Goal: Complete application form

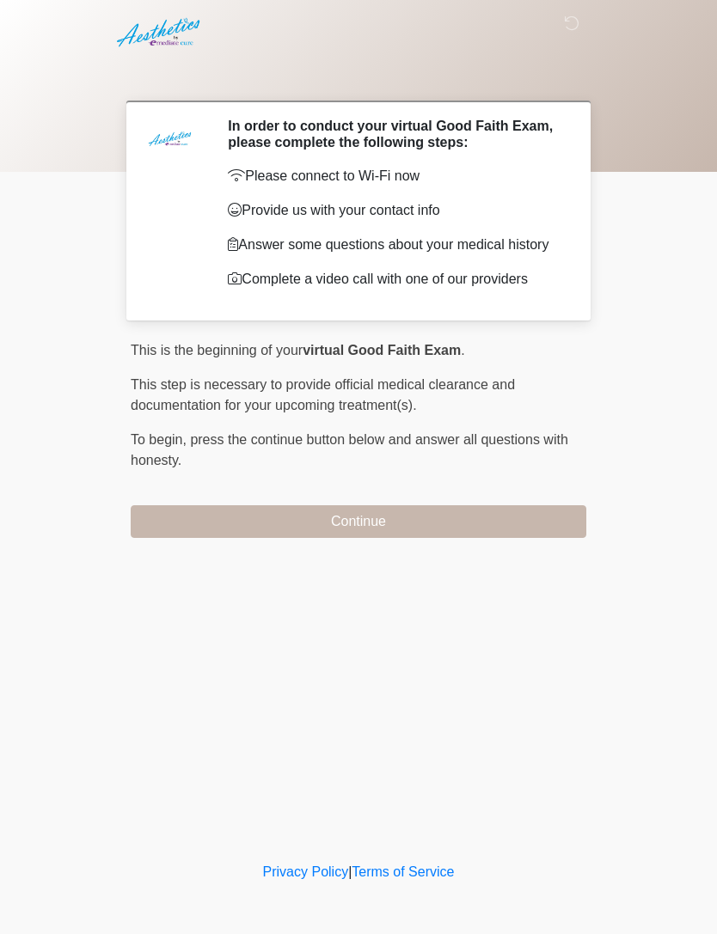
click at [504, 534] on button "Continue" at bounding box center [358, 521] width 455 height 33
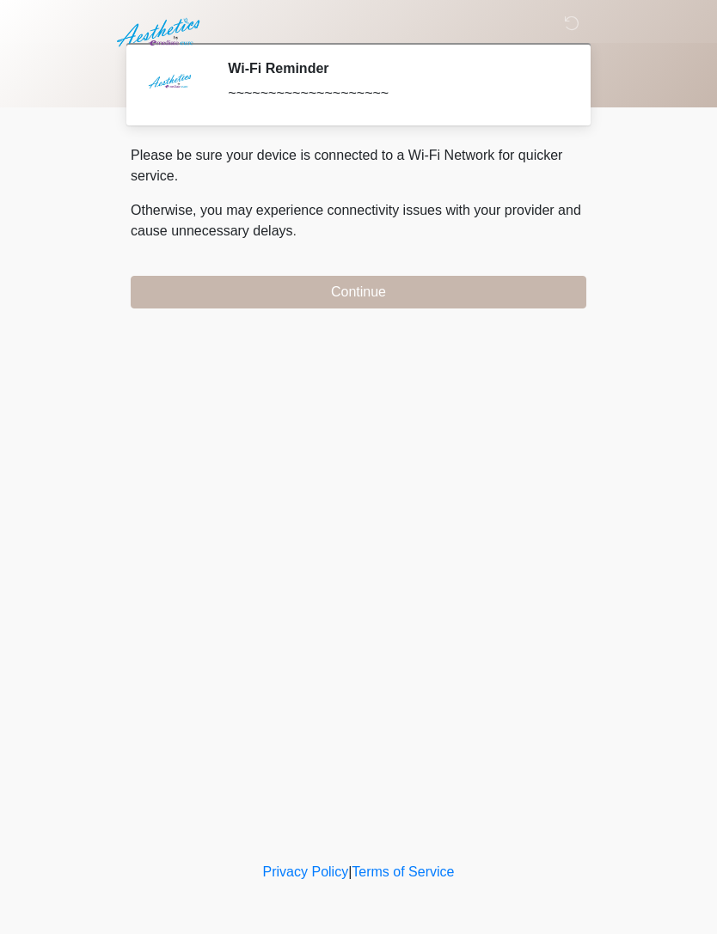
click at [541, 294] on button "Continue" at bounding box center [358, 292] width 455 height 33
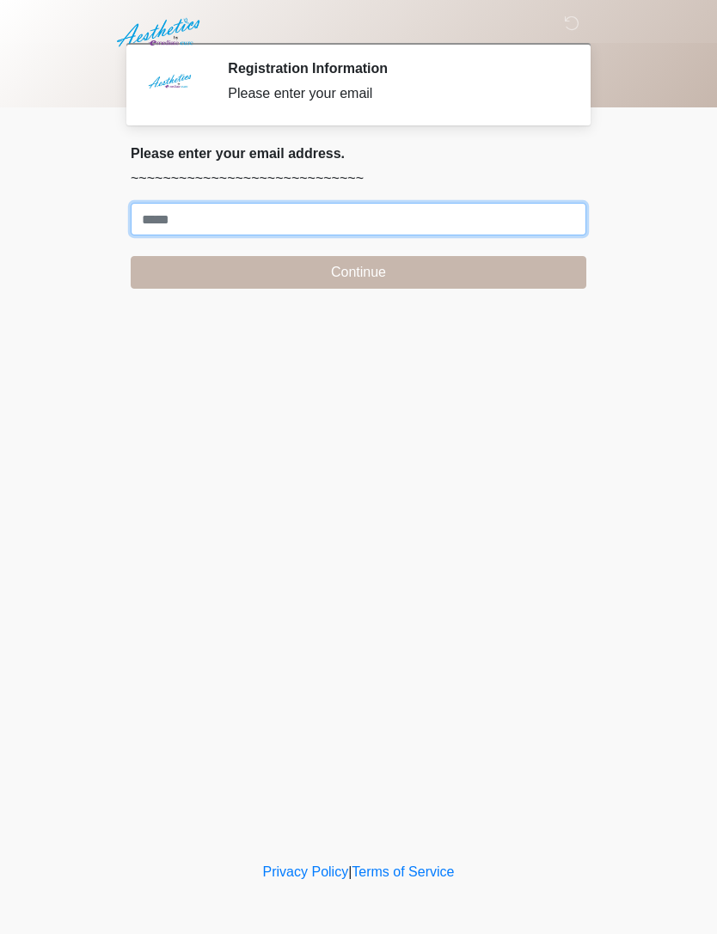
click at [403, 227] on input "Where should we email your treatment plan?" at bounding box center [358, 219] width 455 height 33
type input "**********"
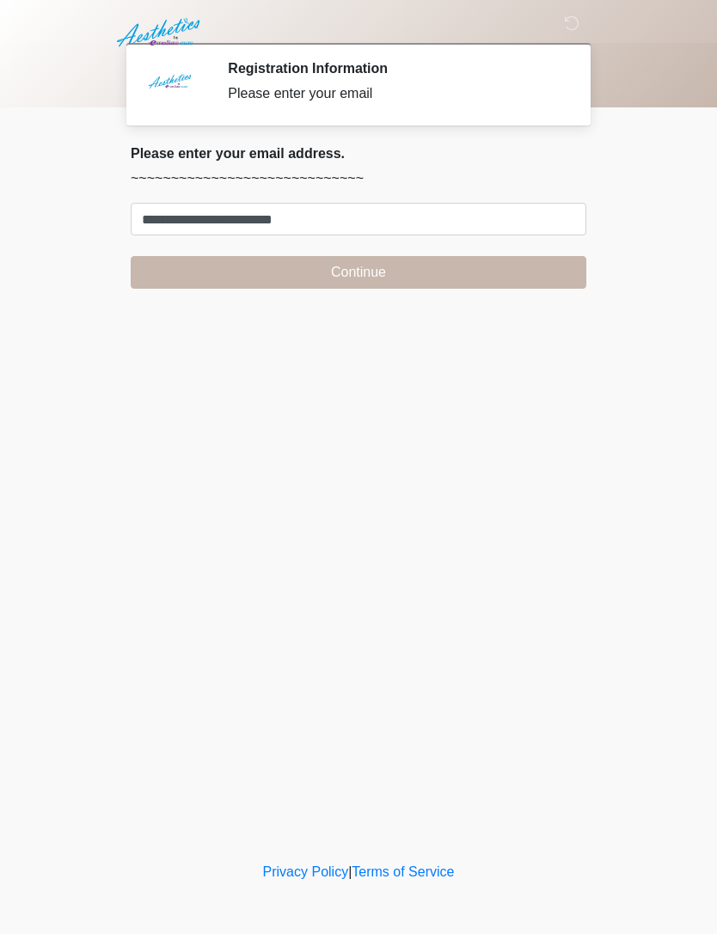
click at [401, 278] on button "Continue" at bounding box center [358, 272] width 455 height 33
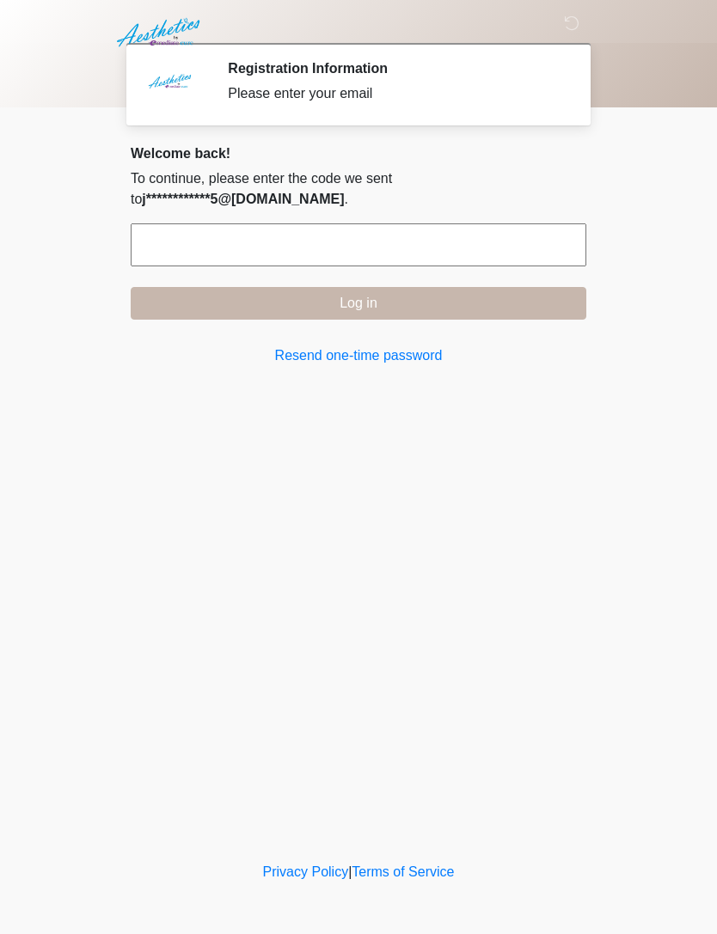
click at [493, 255] on input "text" at bounding box center [358, 244] width 455 height 43
type input "******"
click at [424, 313] on button "Log in" at bounding box center [358, 303] width 455 height 33
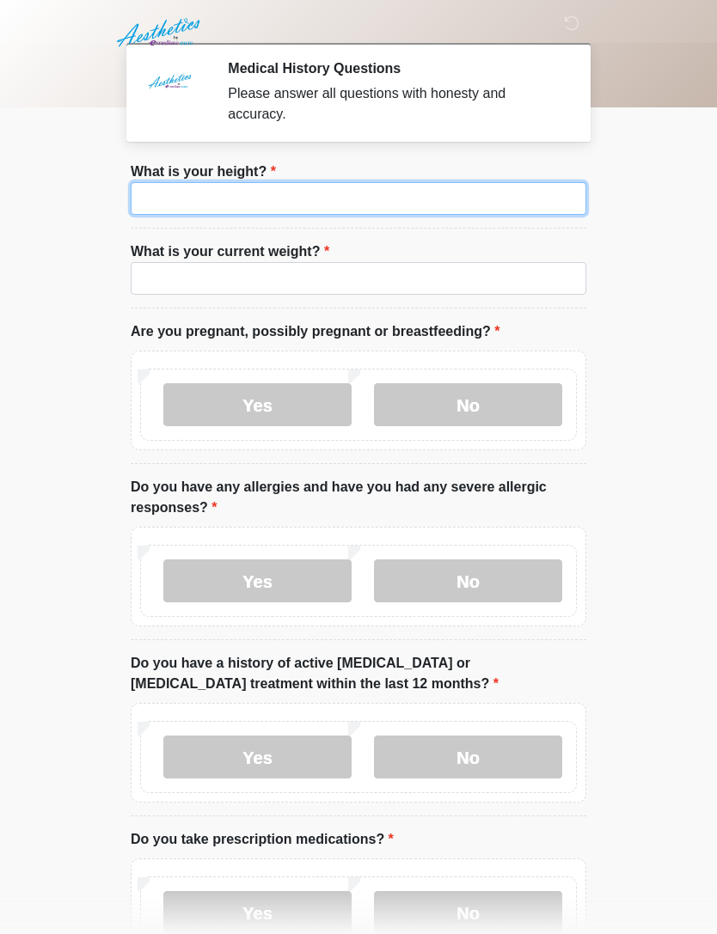
click at [339, 205] on input "What is your height?" at bounding box center [358, 198] width 455 height 33
type input "***"
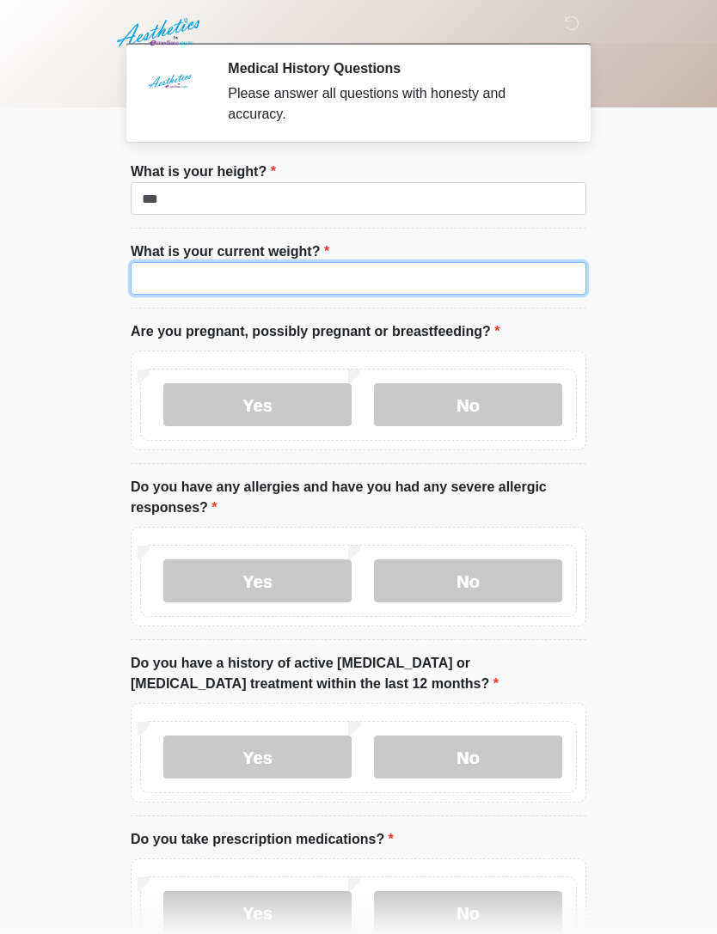
click at [326, 286] on input "What is your current weight?" at bounding box center [358, 278] width 455 height 33
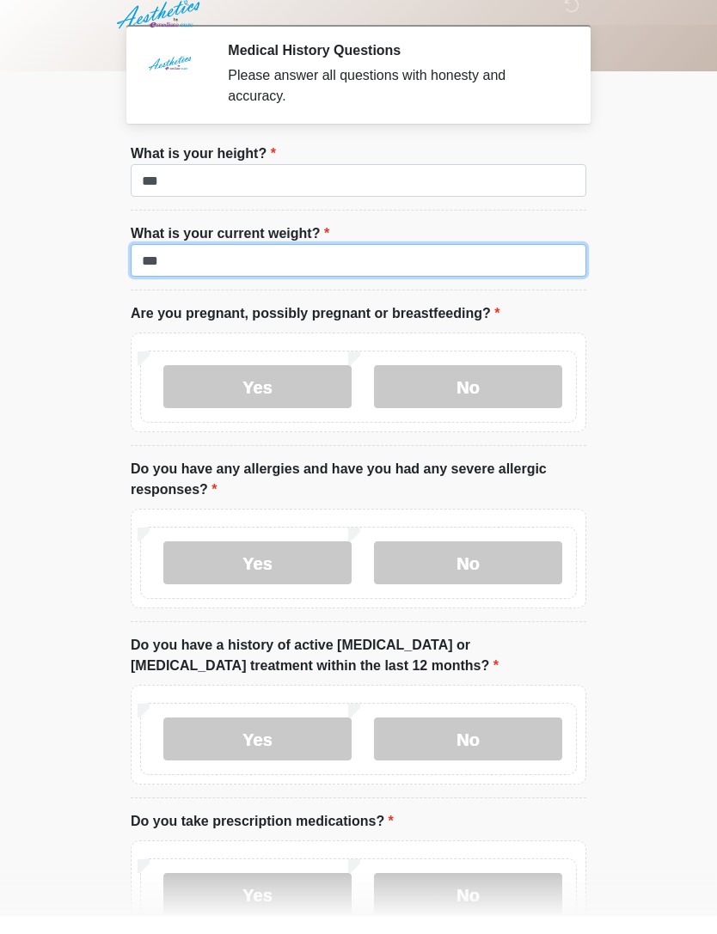
type input "***"
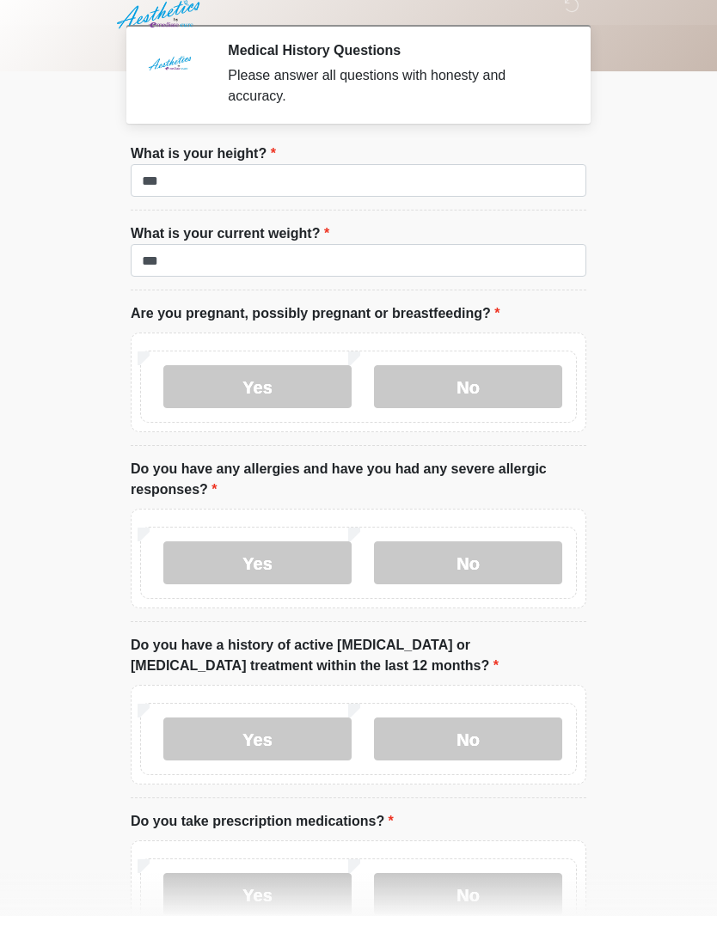
click at [478, 388] on label "No" at bounding box center [468, 404] width 188 height 43
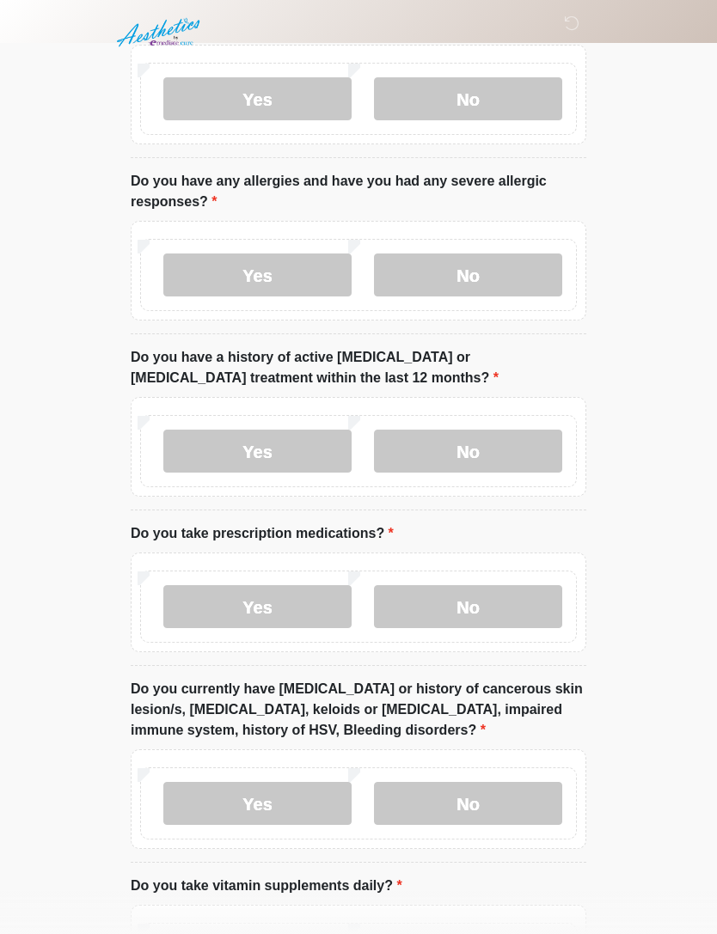
scroll to position [307, 0]
click at [520, 275] on label "No" at bounding box center [468, 274] width 188 height 43
click at [463, 453] on label "No" at bounding box center [468, 450] width 188 height 43
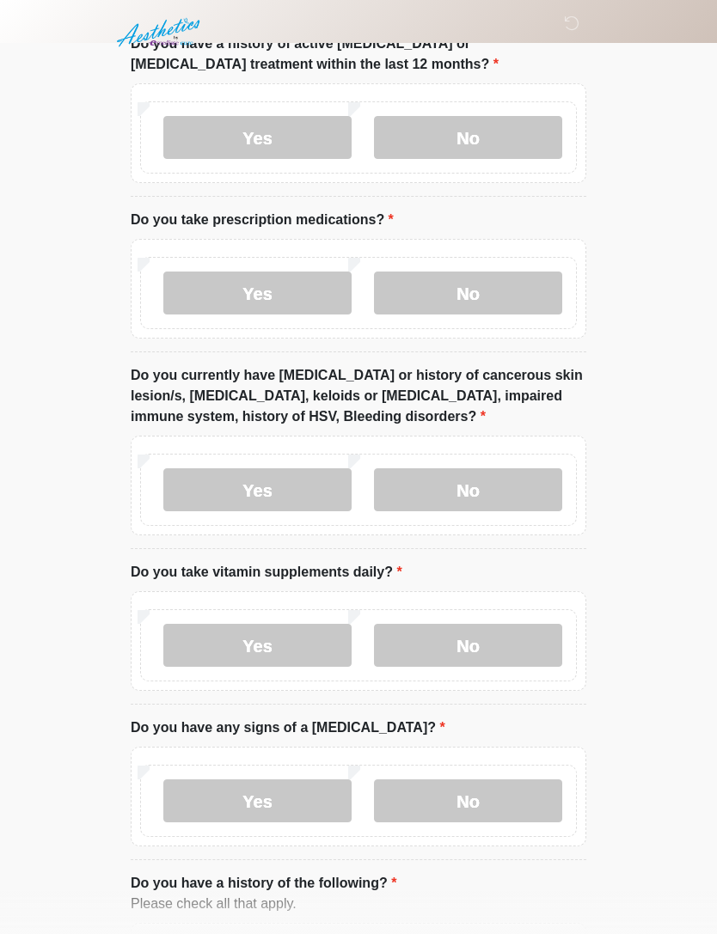
scroll to position [625, 0]
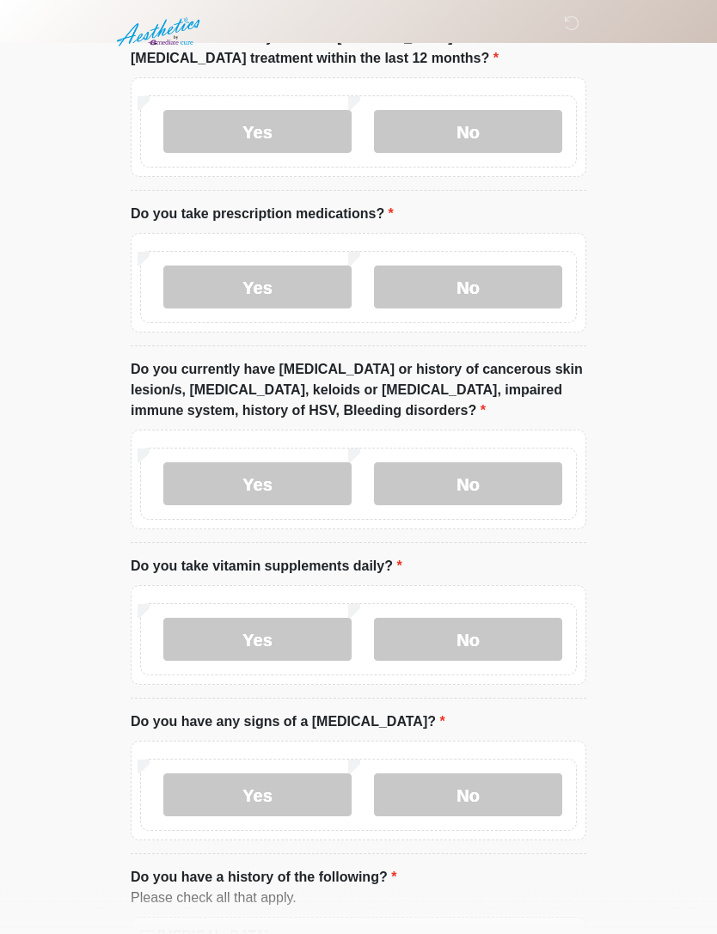
click at [259, 297] on label "Yes" at bounding box center [257, 287] width 188 height 43
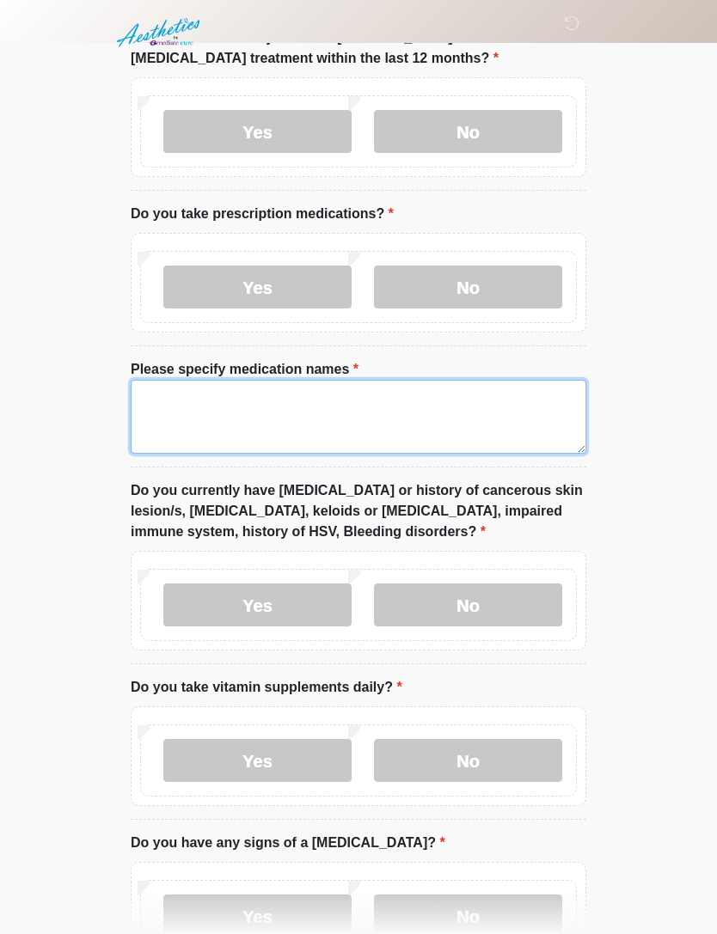
click at [325, 412] on textarea "Please specify medication names" at bounding box center [358, 417] width 455 height 74
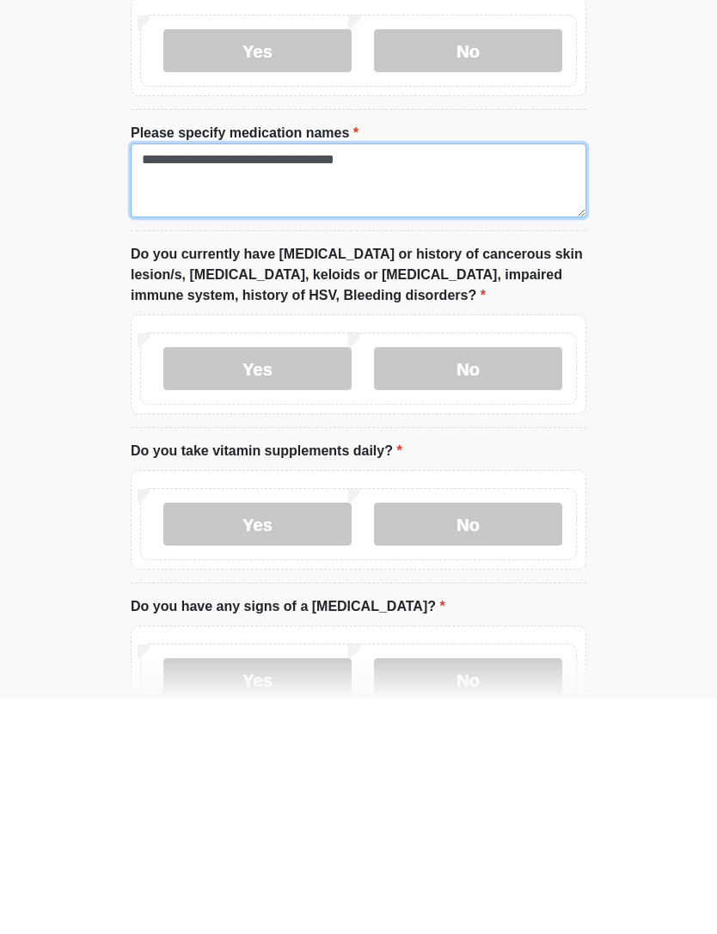
type textarea "**********"
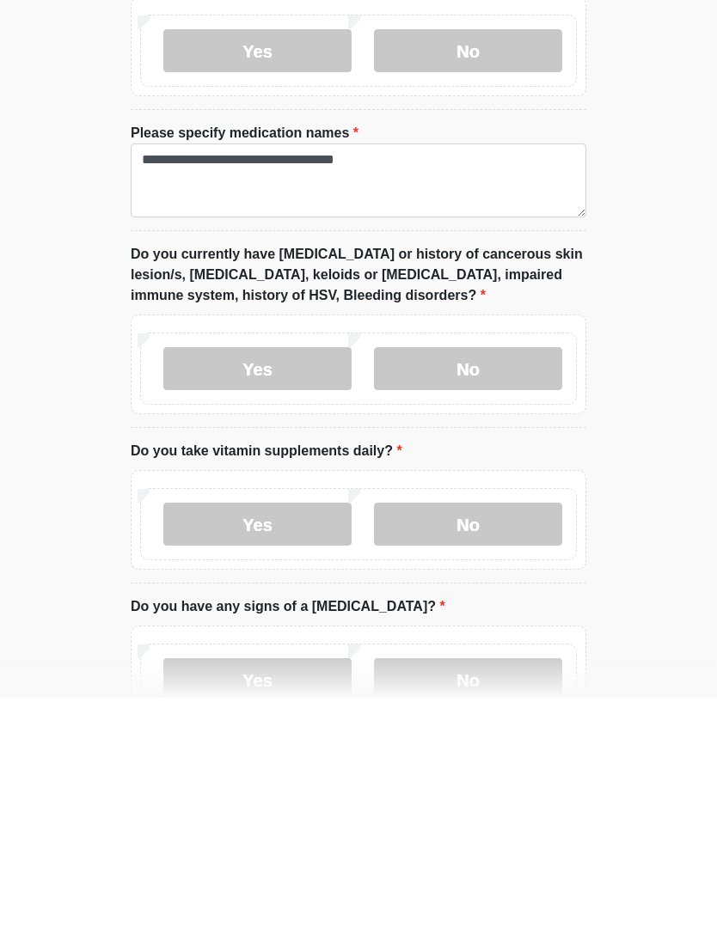
click at [524, 584] on label "No" at bounding box center [468, 605] width 188 height 43
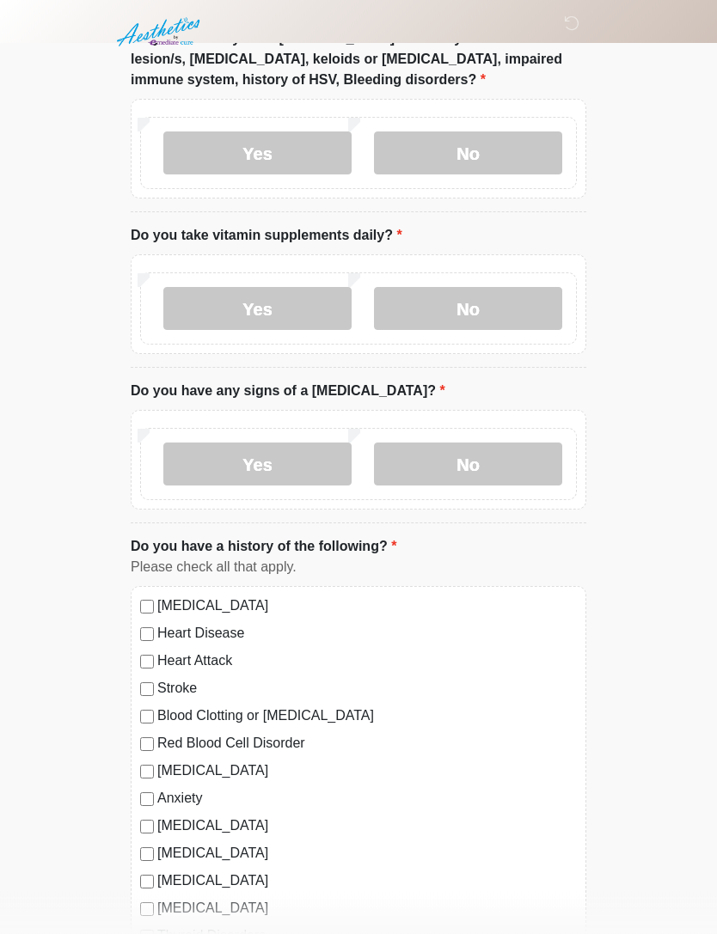
scroll to position [1078, 0]
click at [521, 307] on label "No" at bounding box center [468, 307] width 188 height 43
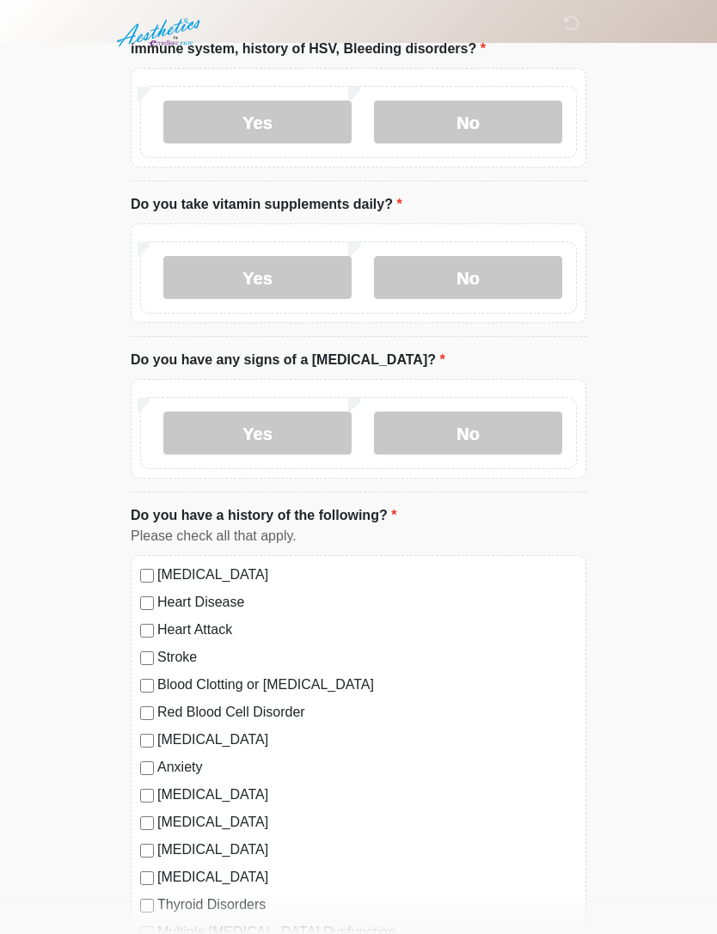
scroll to position [1141, 0]
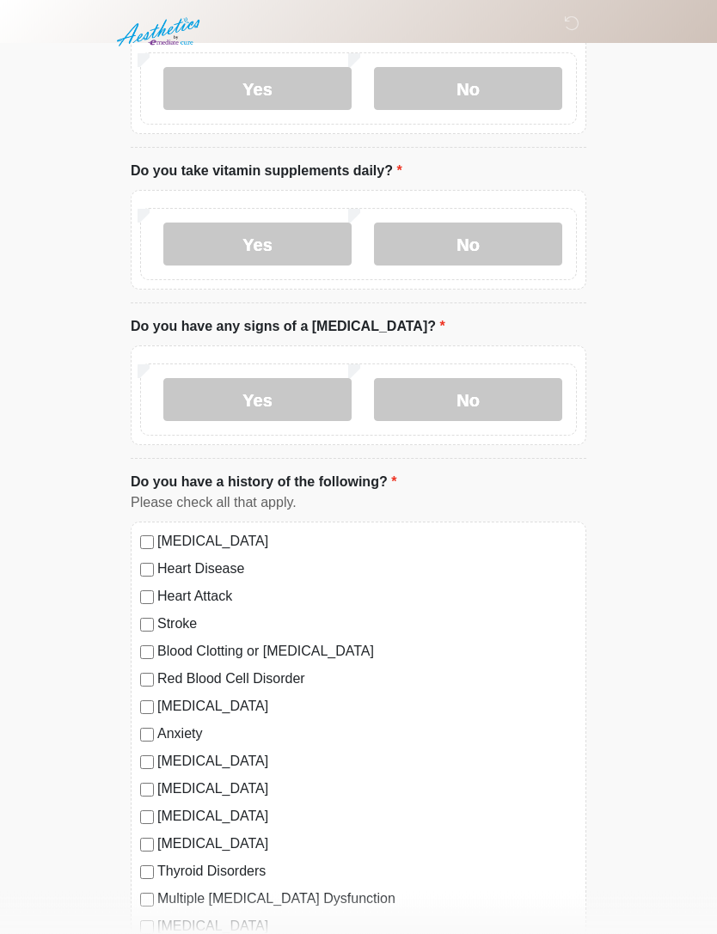
click at [512, 403] on label "No" at bounding box center [468, 400] width 188 height 43
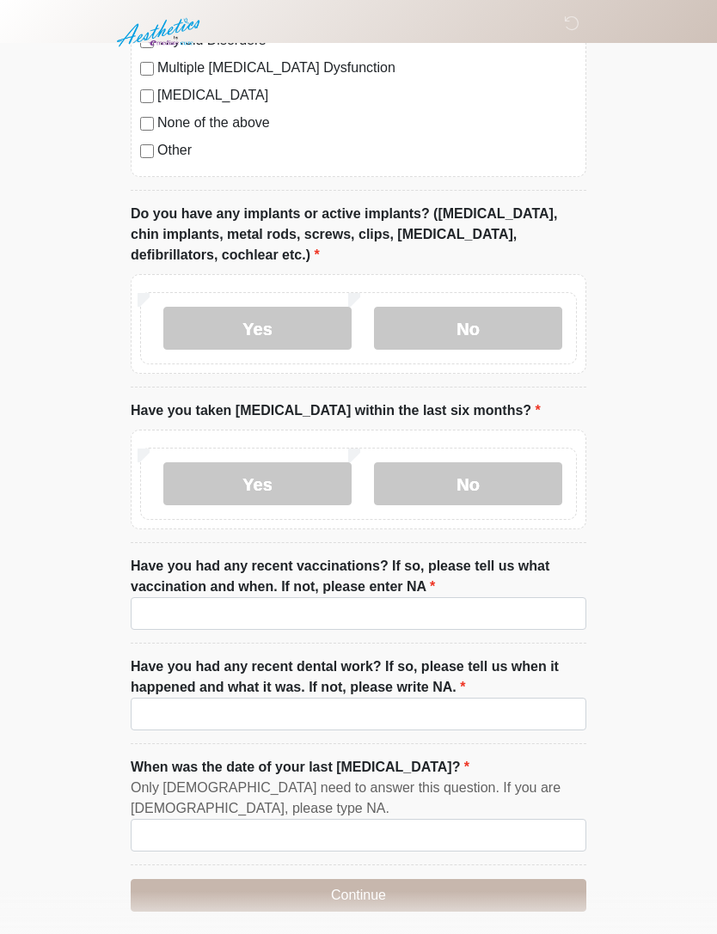
scroll to position [1982, 0]
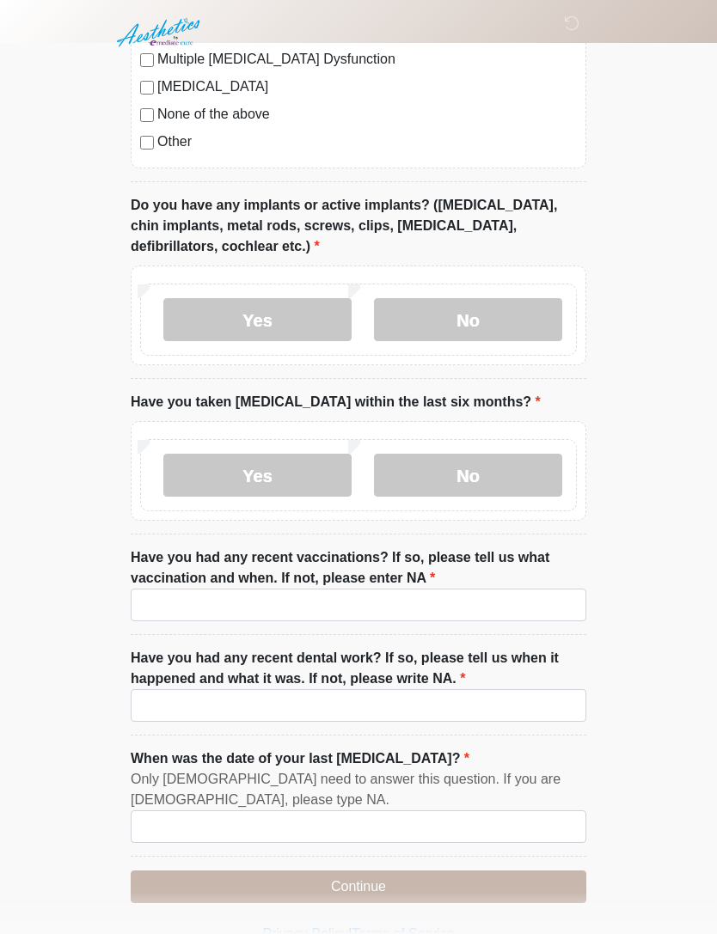
click at [483, 310] on label "No" at bounding box center [468, 319] width 188 height 43
click at [517, 469] on label "No" at bounding box center [468, 475] width 188 height 43
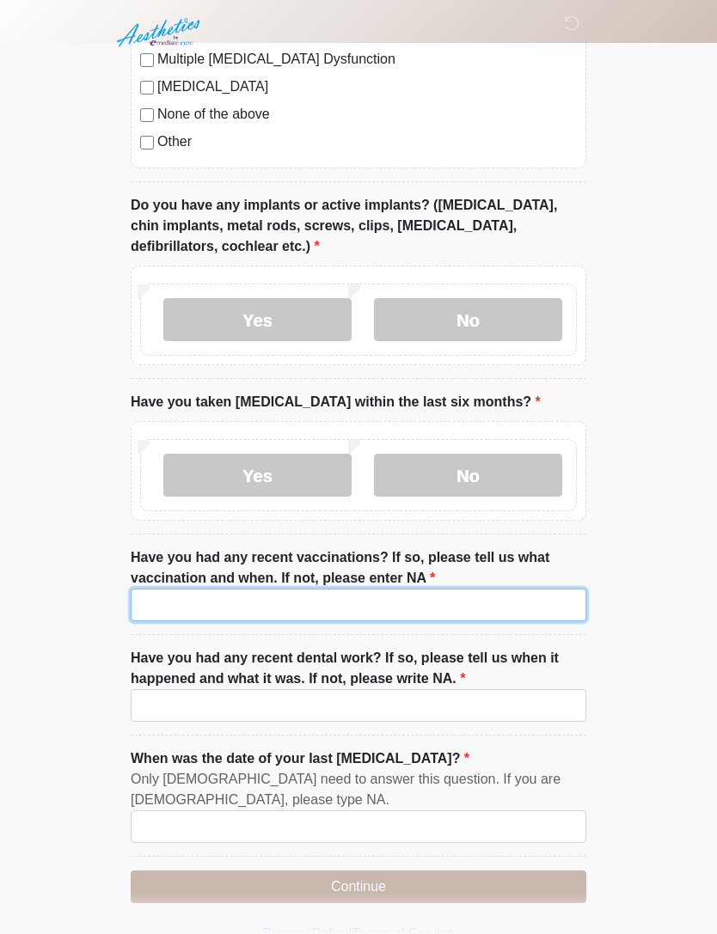
click at [515, 596] on input "Have you had any recent vaccinations? If so, please tell us what vaccination an…" at bounding box center [358, 605] width 455 height 33
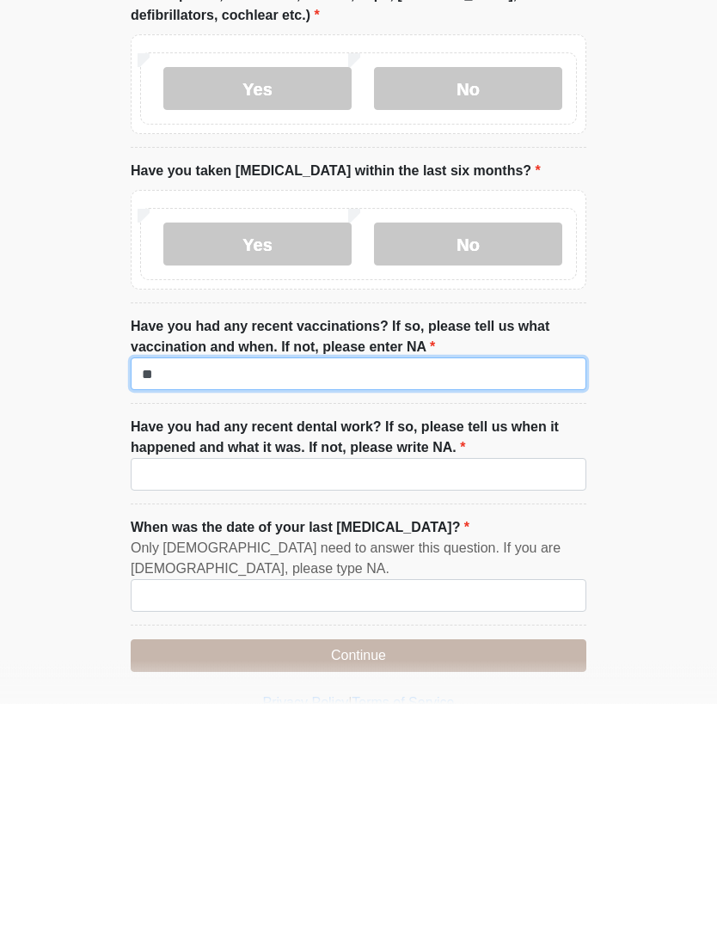
scroll to position [1986, 0]
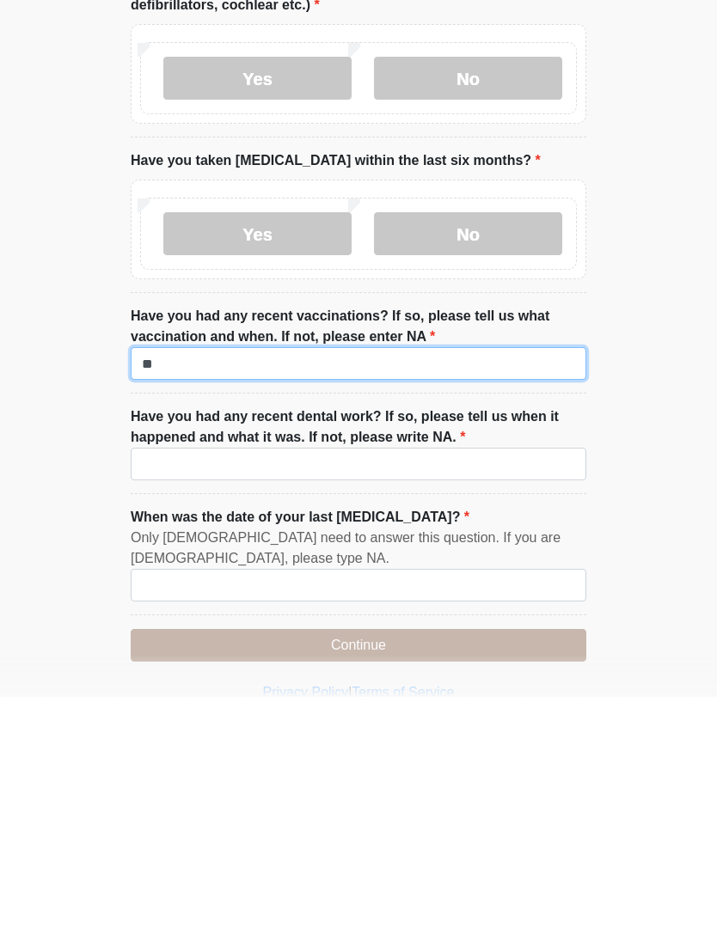
type input "**"
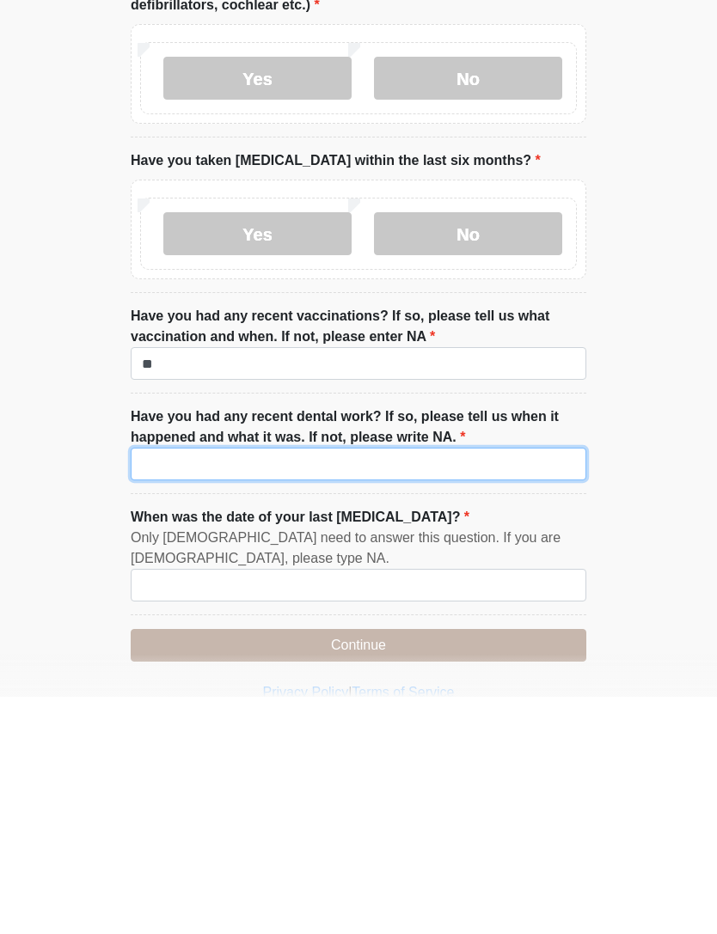
click at [505, 685] on input "Have you had any recent dental work? If so, please tell us when it happened and…" at bounding box center [358, 701] width 455 height 33
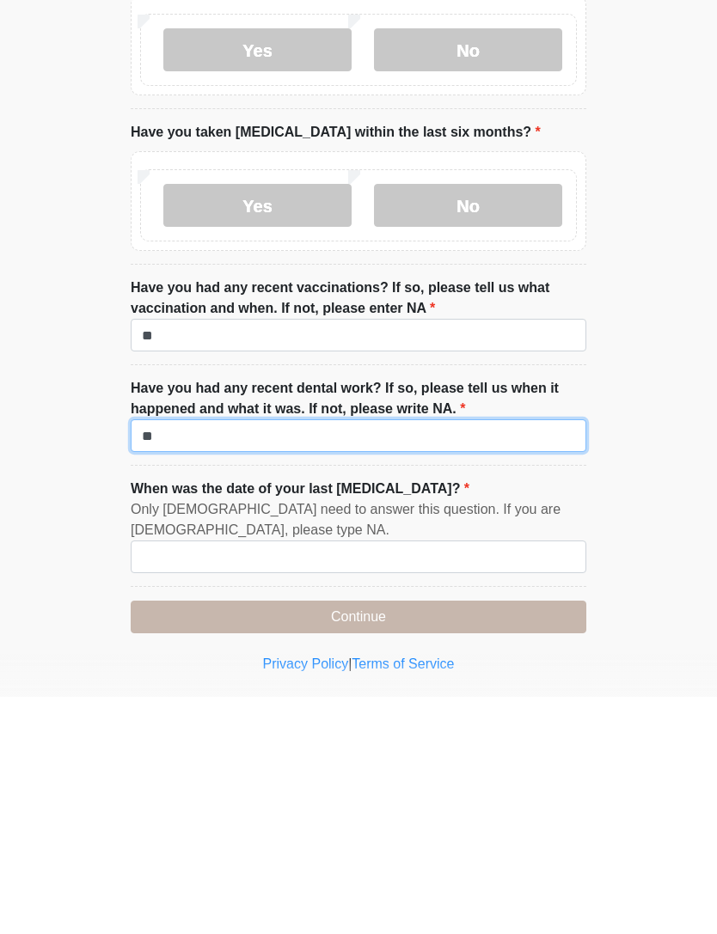
scroll to position [2037, 0]
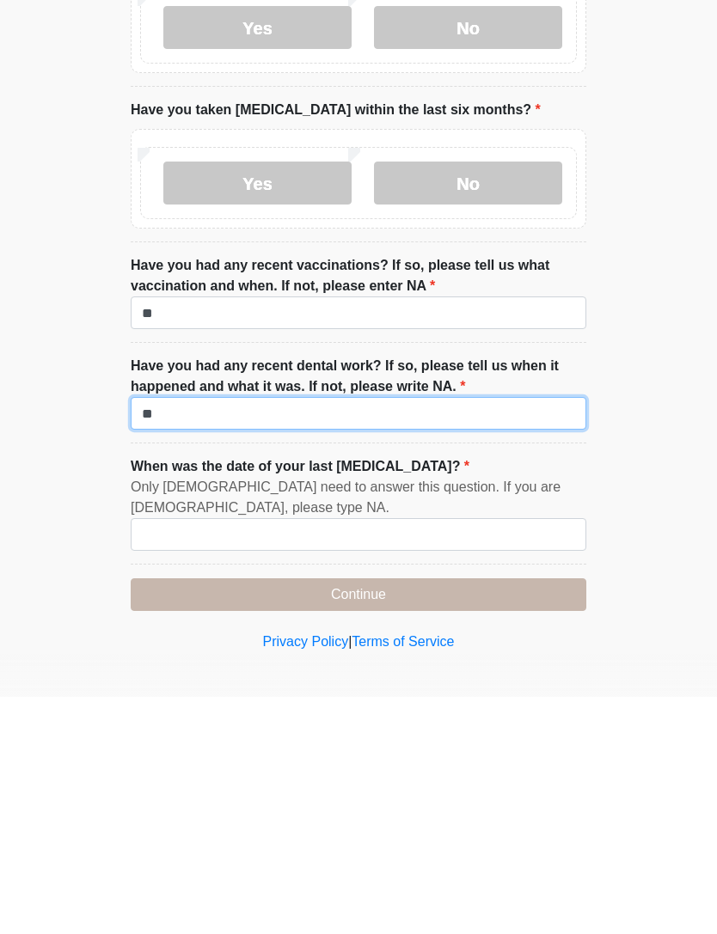
type input "**"
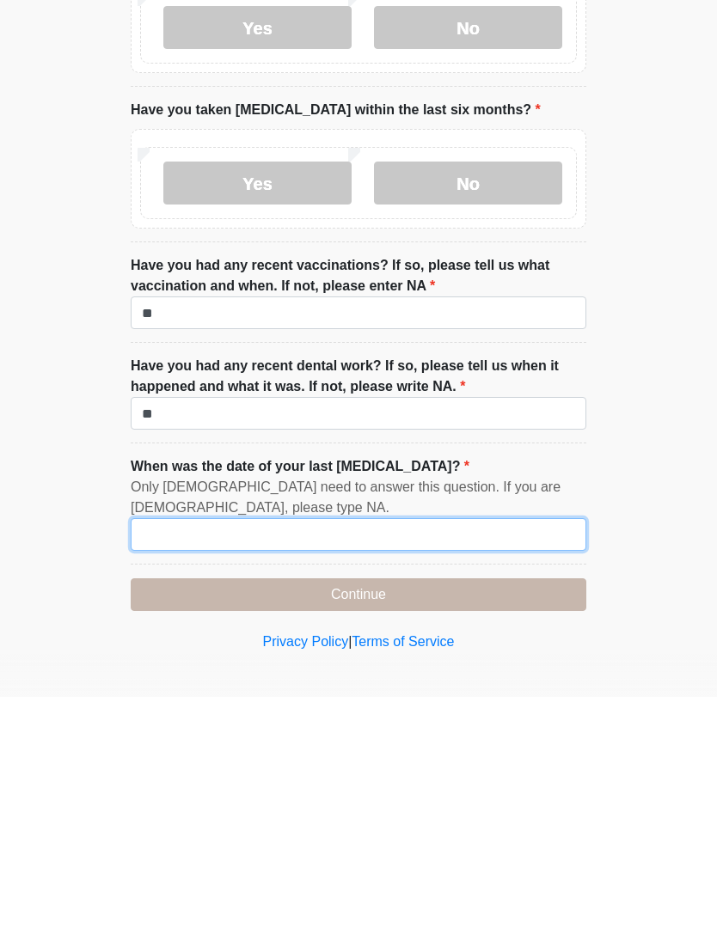
click at [372, 755] on input "When was the date of your last menstrual cycle?" at bounding box center [358, 771] width 455 height 33
type input "*******"
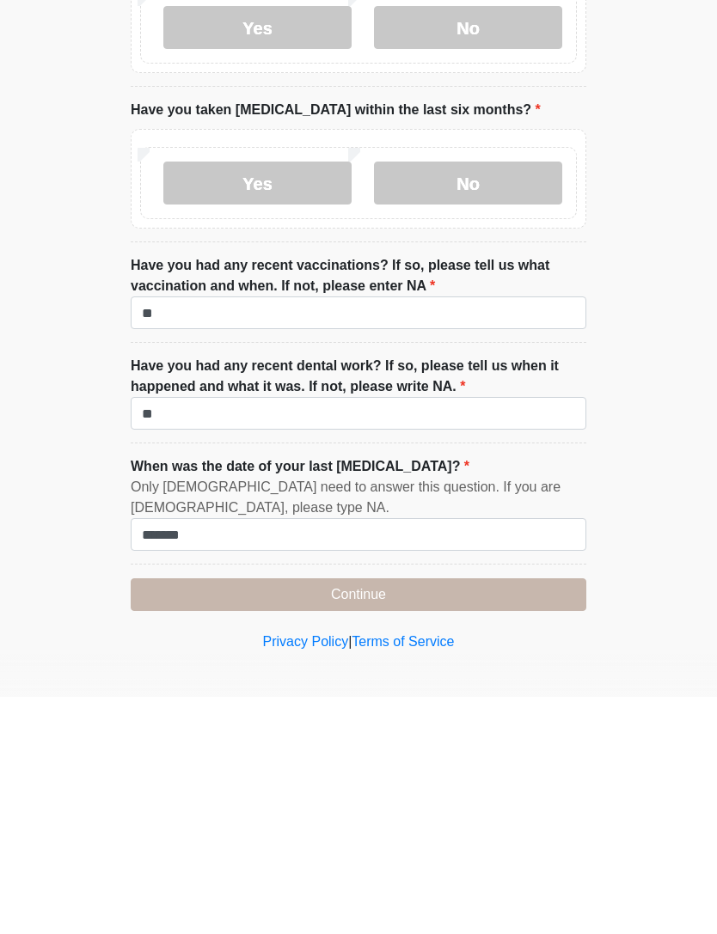
click at [484, 815] on button "Continue" at bounding box center [358, 831] width 455 height 33
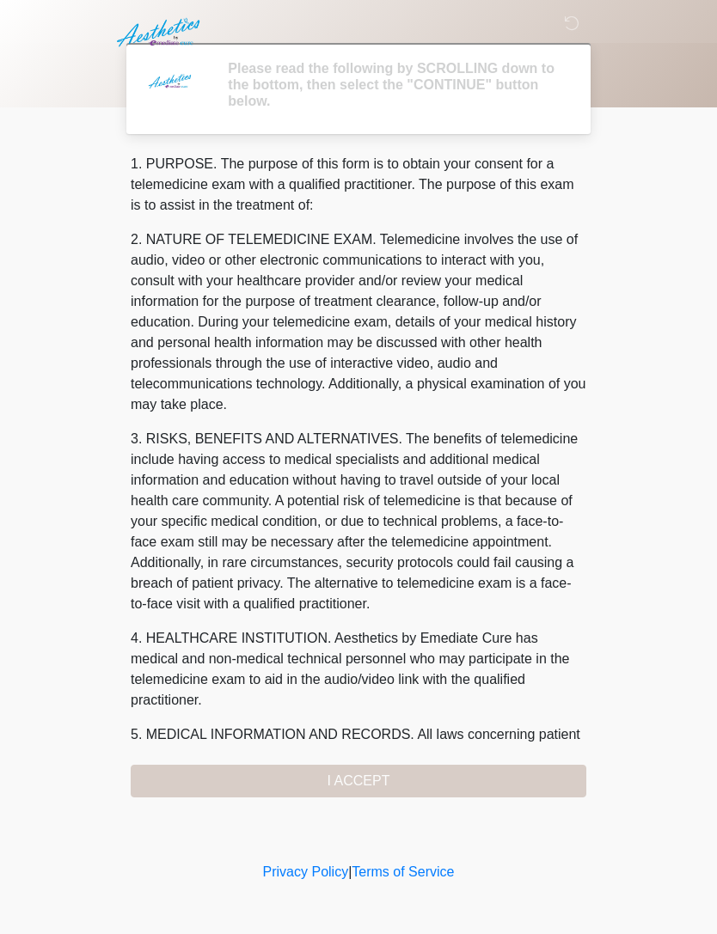
scroll to position [0, 0]
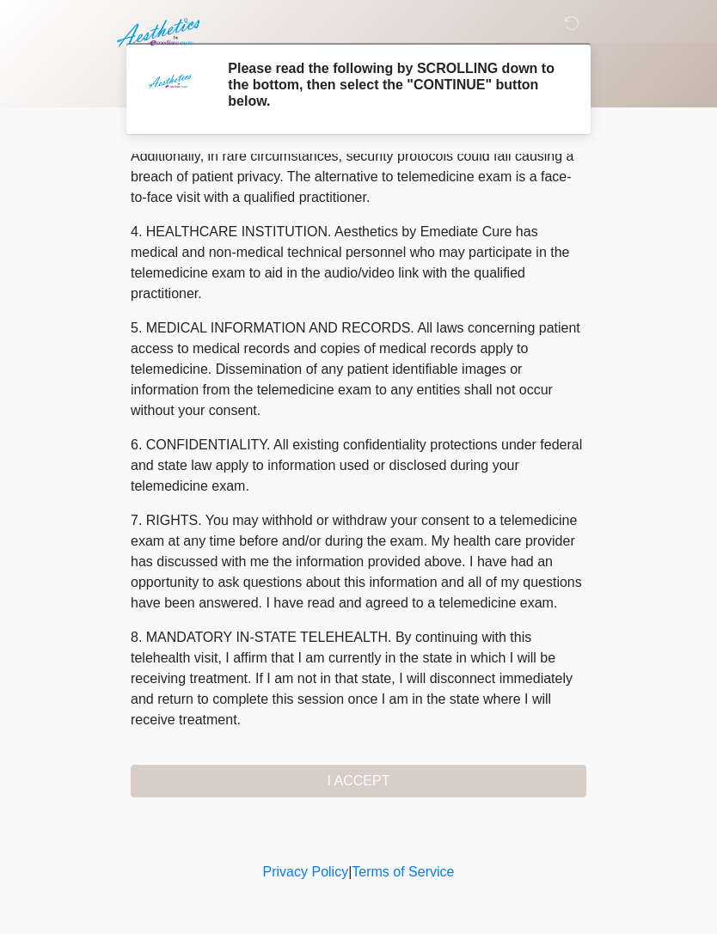
click at [388, 776] on div "1. PURPOSE. The purpose of this form is to obtain your consent for a telemedici…" at bounding box center [358, 476] width 455 height 644
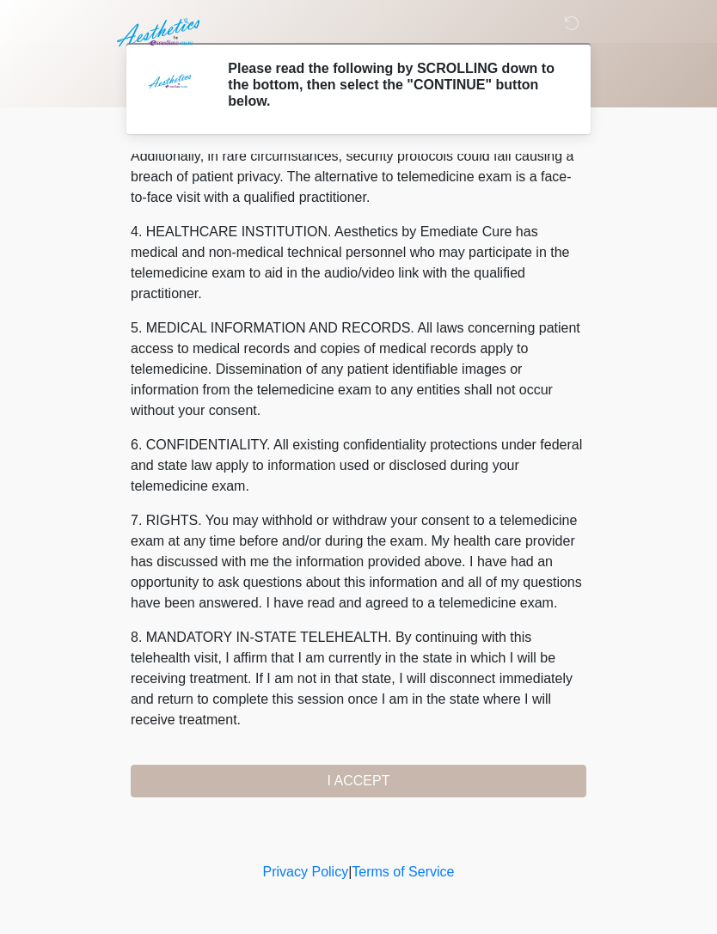
click at [387, 781] on button "I ACCEPT" at bounding box center [358, 781] width 455 height 33
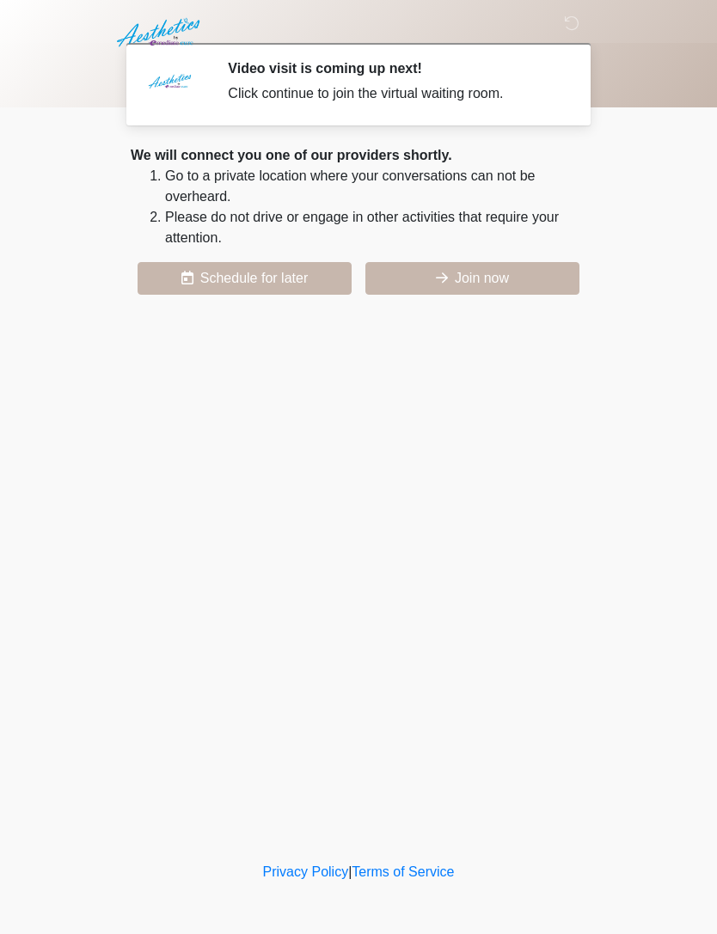
click at [525, 281] on button "Join now" at bounding box center [472, 278] width 214 height 33
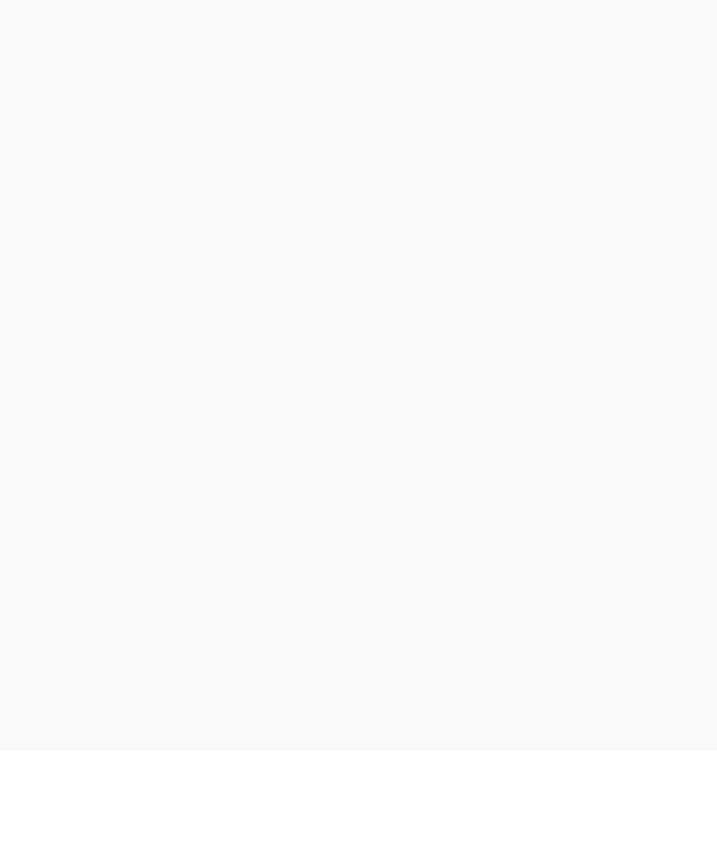
scroll to position [5, 0]
